Goal: Find specific page/section: Find specific page/section

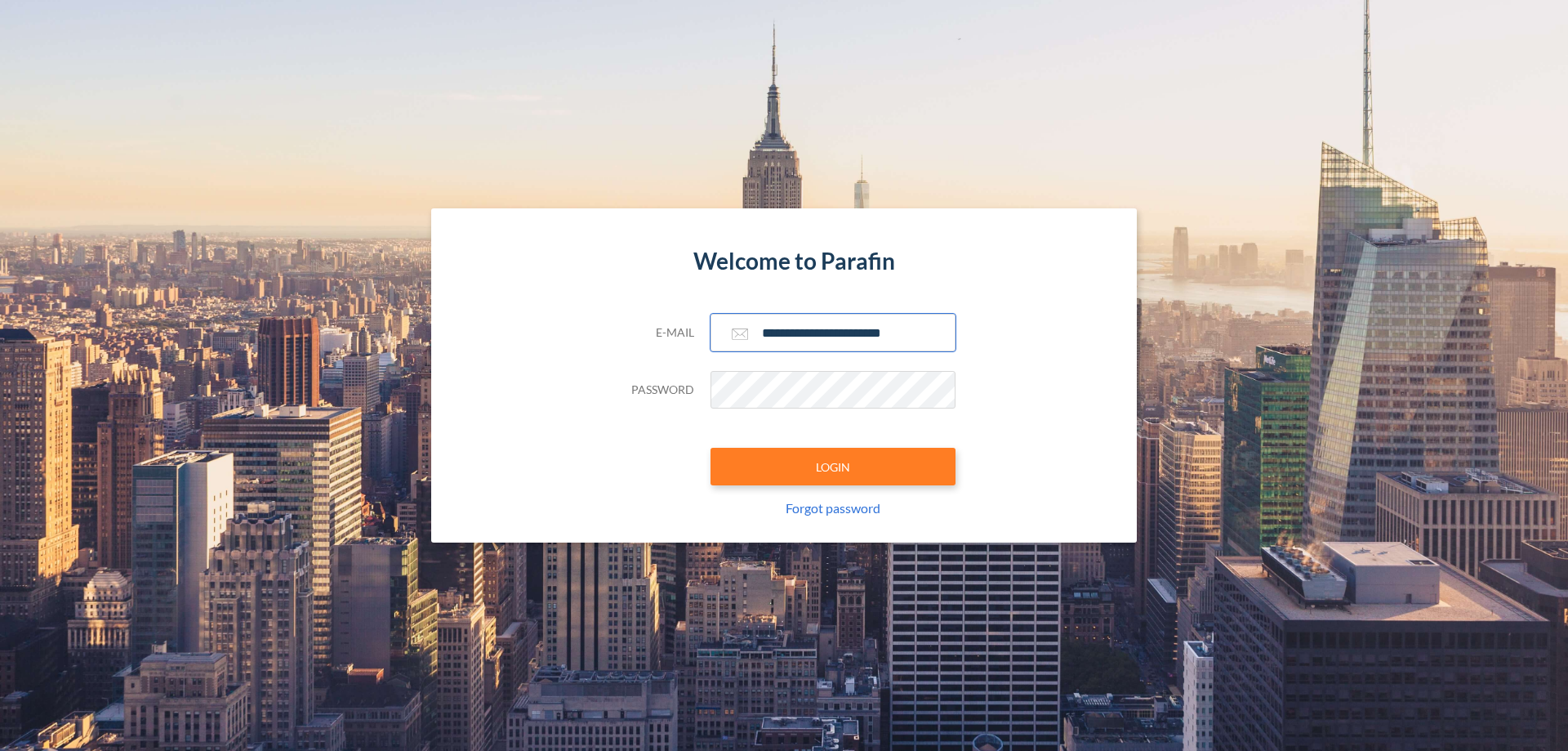
type input "**********"
click at [833, 466] on button "LOGIN" at bounding box center [833, 466] width 245 height 38
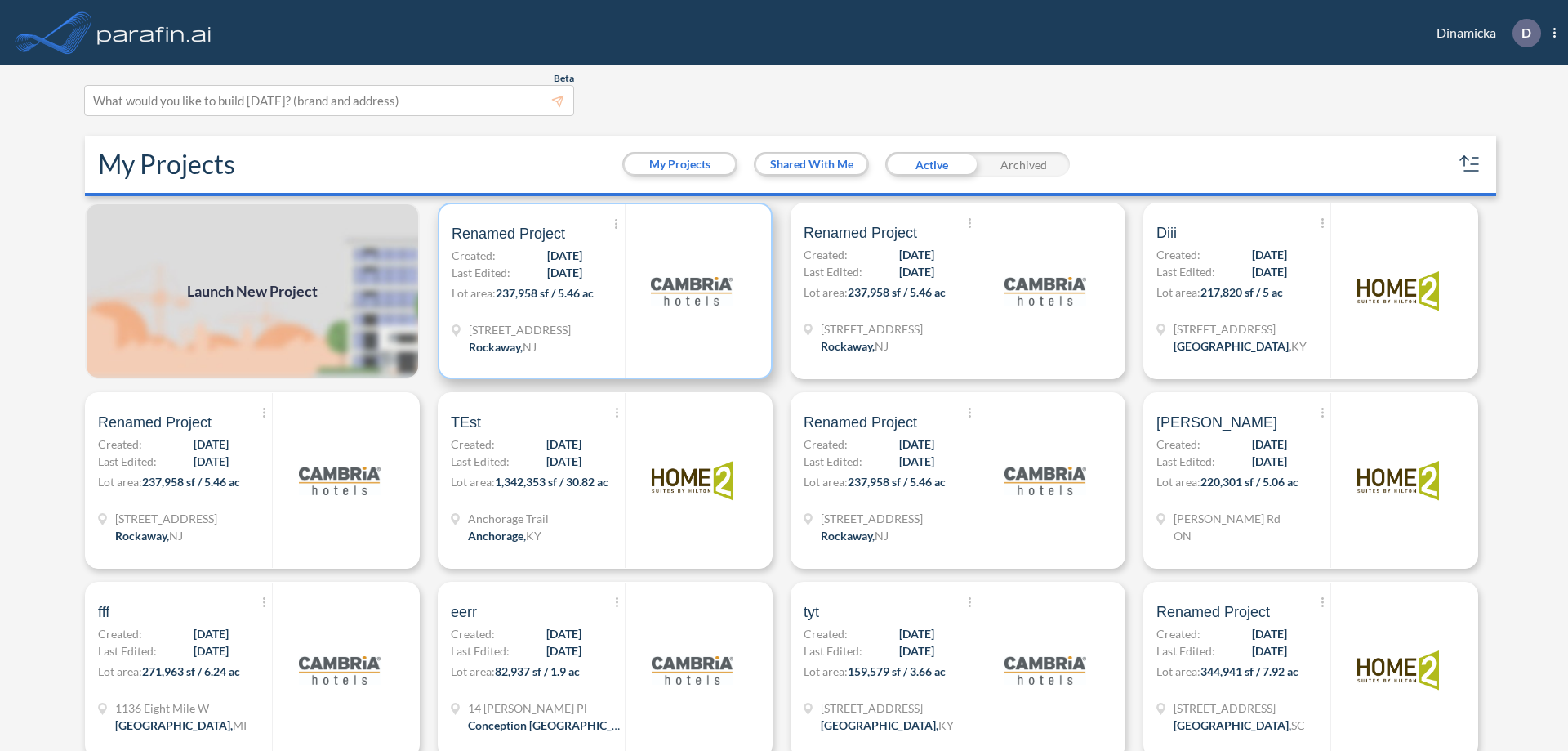
scroll to position [5, 0]
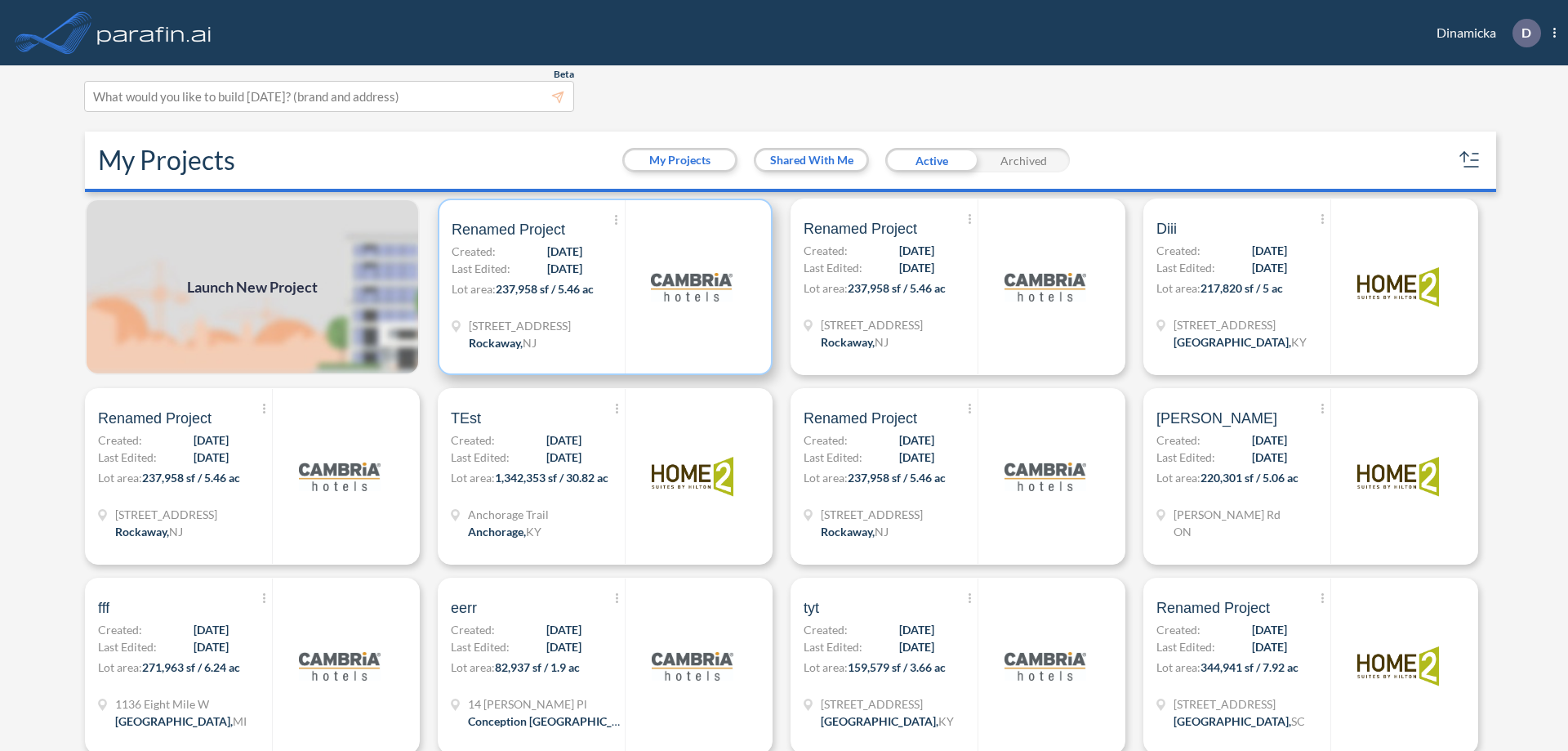
click at [602, 286] on p "Lot area: 237,958 sf / 5.46 ac" at bounding box center [538, 292] width 173 height 23
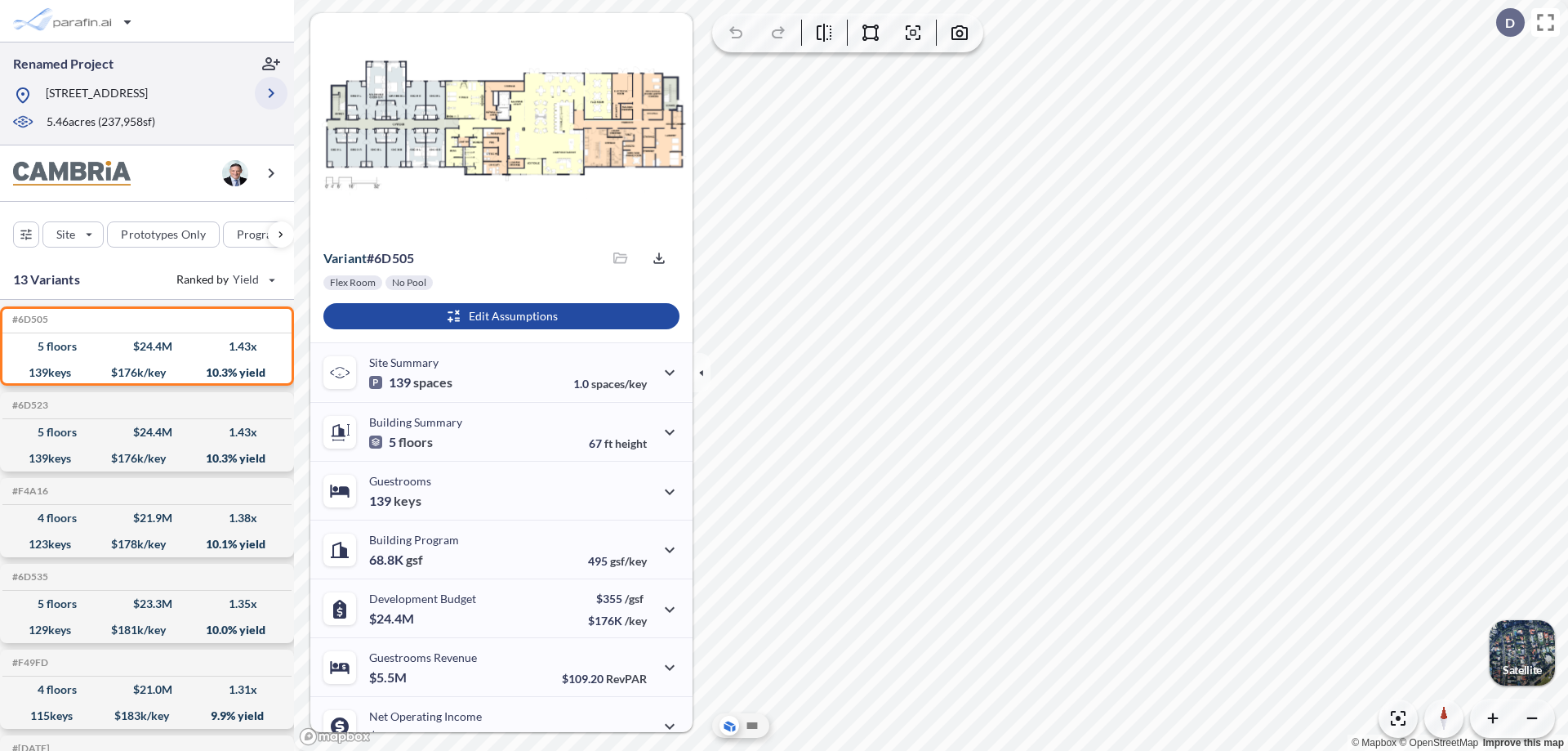
click at [271, 93] on icon "button" at bounding box center [271, 94] width 20 height 20
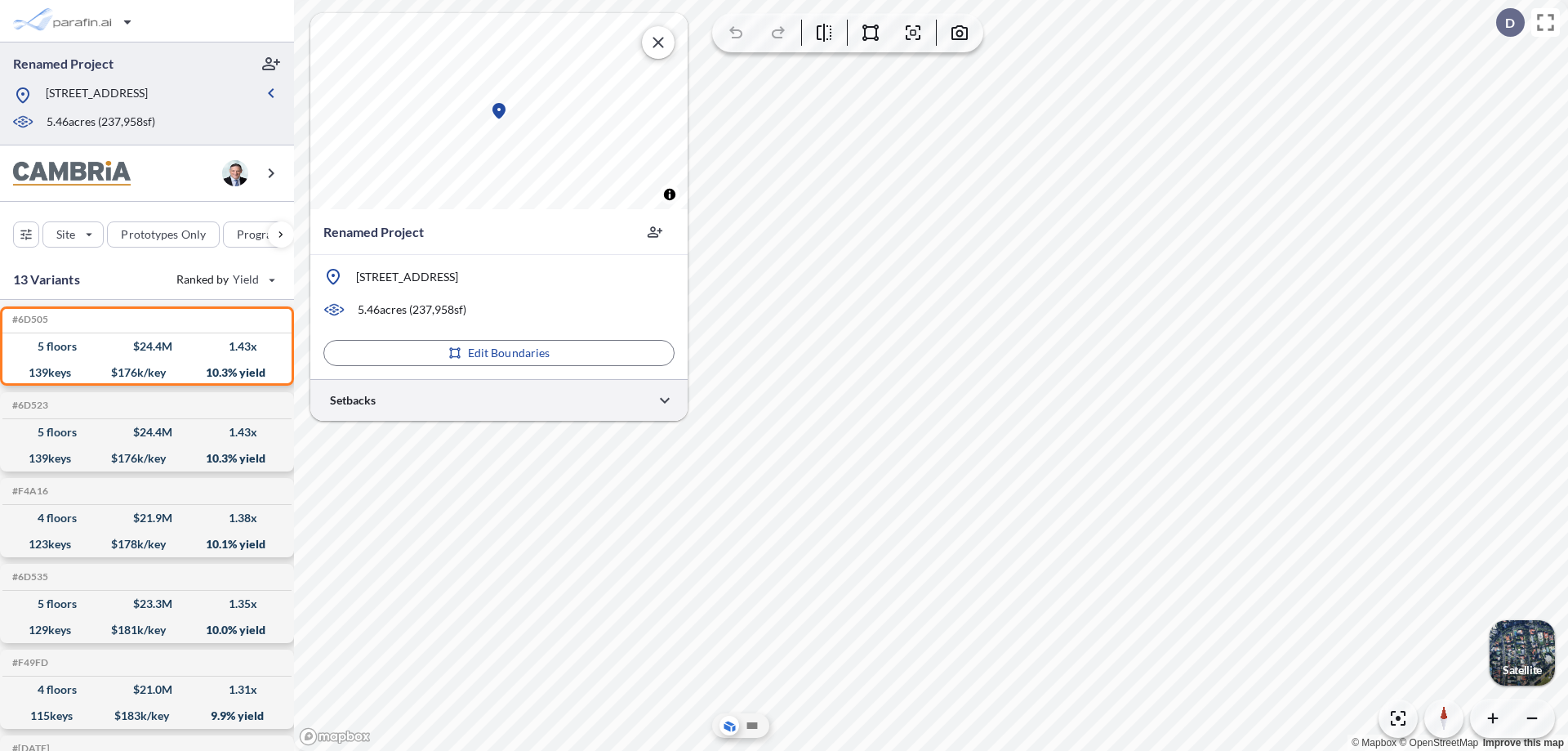
click at [499, 400] on div at bounding box center [499, 400] width 377 height 41
